Goal: Information Seeking & Learning: Find specific fact

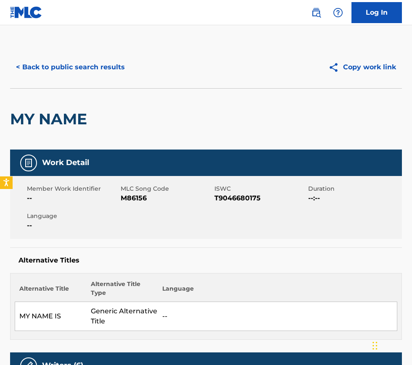
click at [60, 67] on button "< Back to public search results" at bounding box center [70, 67] width 121 height 21
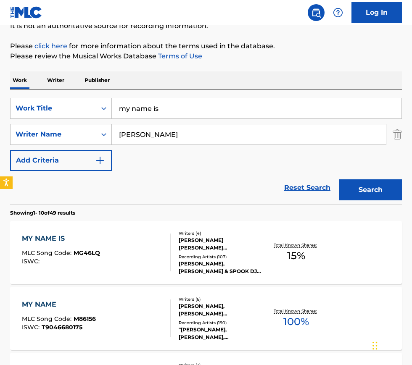
scroll to position [73, 0]
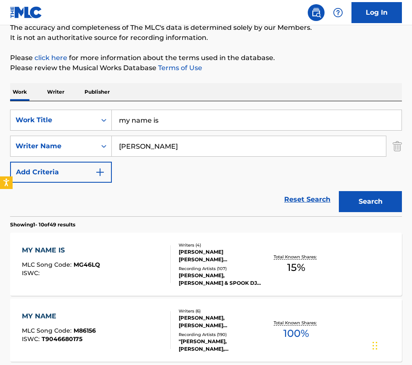
click at [147, 118] on input "my name is" at bounding box center [257, 120] width 290 height 20
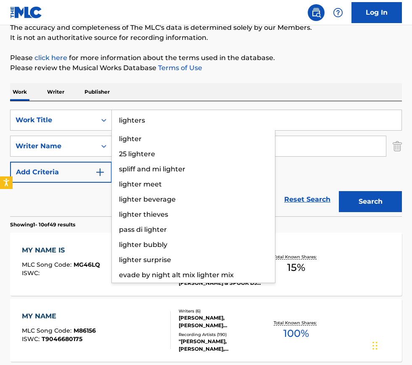
type input "lighters"
click at [339, 191] on button "Search" at bounding box center [370, 201] width 63 height 21
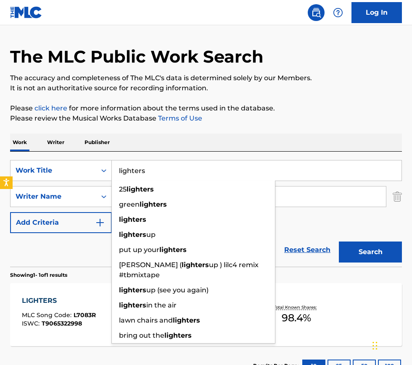
click at [241, 151] on div "Work Writer Publisher" at bounding box center [206, 143] width 392 height 18
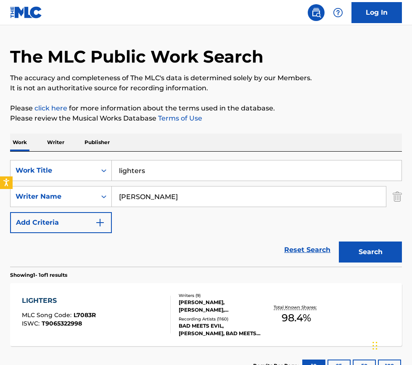
click at [229, 314] on div "Writers ( 9 ) [PERSON_NAME], [PERSON_NAME], [PERSON_NAME], [PERSON_NAME] [PERSO…" at bounding box center [217, 315] width 93 height 45
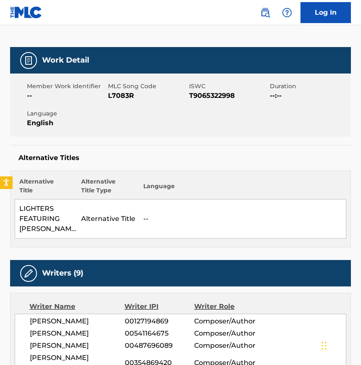
scroll to position [18, 0]
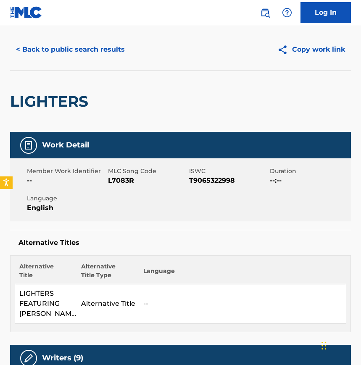
click at [66, 40] on button "< Back to public search results" at bounding box center [70, 49] width 121 height 21
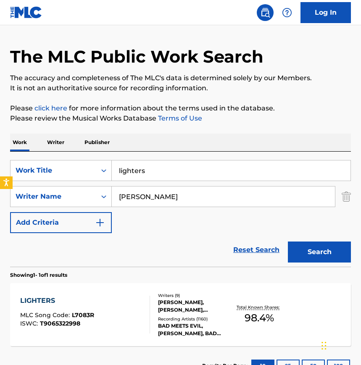
click at [129, 166] on input "lighters" at bounding box center [231, 171] width 239 height 20
drag, startPoint x: 149, startPoint y: 158, endPoint x: 314, endPoint y: 209, distance: 172.1
click at [150, 158] on div "SearchWithCriteria2195ed55-055e-4630-bc74-f856823a77d6 Work Title american psyc…" at bounding box center [180, 209] width 341 height 115
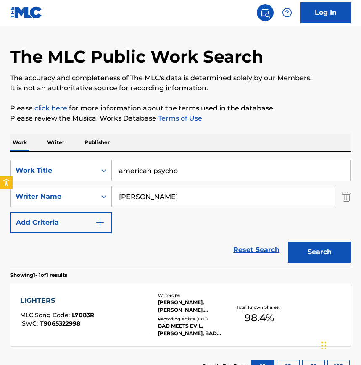
click at [330, 245] on button "Search" at bounding box center [319, 252] width 63 height 21
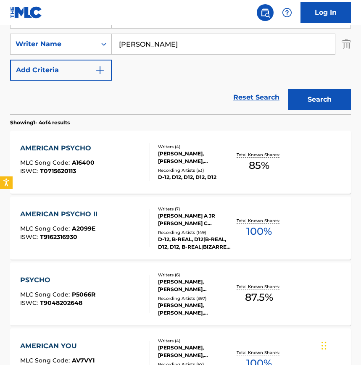
scroll to position [145, 0]
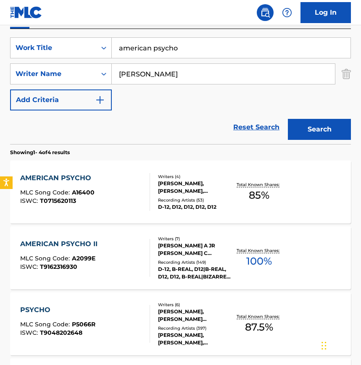
click at [191, 50] on input "american psycho" at bounding box center [231, 48] width 239 height 20
type input "american psycho iii"
click at [248, 106] on div "SearchWithCriteria2195ed55-055e-4630-bc74-f856823a77d6 Work Title american psyc…" at bounding box center [180, 73] width 341 height 73
click at [299, 122] on button "Search" at bounding box center [319, 129] width 63 height 21
